Goal: Task Accomplishment & Management: Manage account settings

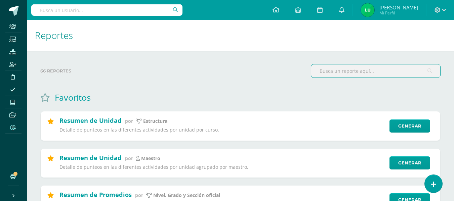
click at [130, 13] on input "text" at bounding box center [106, 9] width 151 height 11
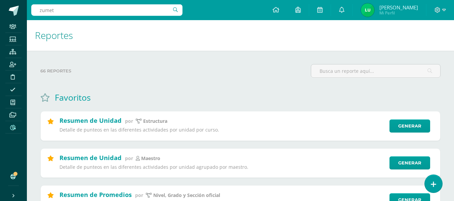
type input "zumeta"
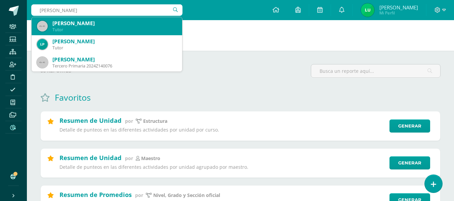
click at [124, 25] on div "[PERSON_NAME]" at bounding box center [114, 23] width 124 height 7
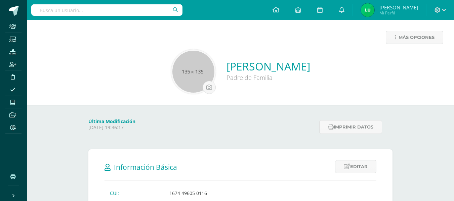
scroll to position [101, 0]
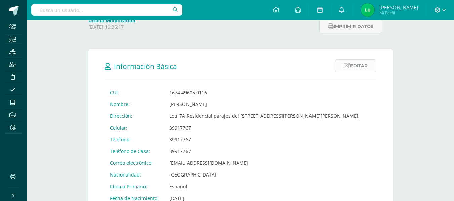
click at [354, 66] on link "Editar" at bounding box center [355, 66] width 41 height 13
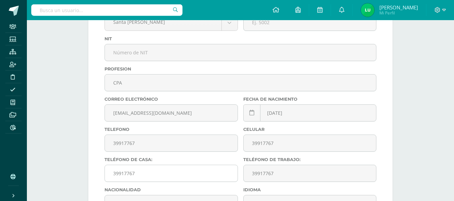
scroll to position [336, 0]
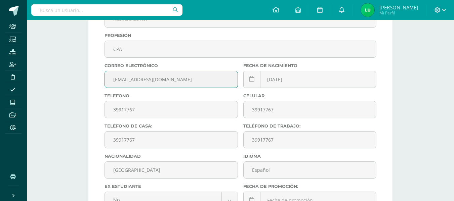
click at [150, 81] on input "[EMAIL_ADDRESS][DOMAIN_NAME]" at bounding box center [171, 79] width 133 height 16
paste input "blanco"
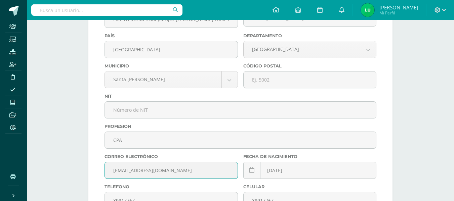
scroll to position [43, 0]
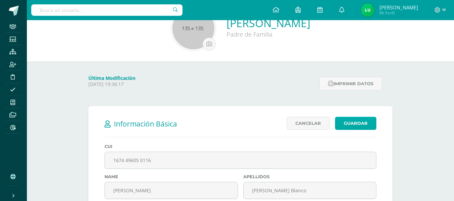
type input "[EMAIL_ADDRESS][DOMAIN_NAME]"
click at [356, 125] on link "Guardar" at bounding box center [355, 123] width 41 height 13
